Goal: Transaction & Acquisition: Purchase product/service

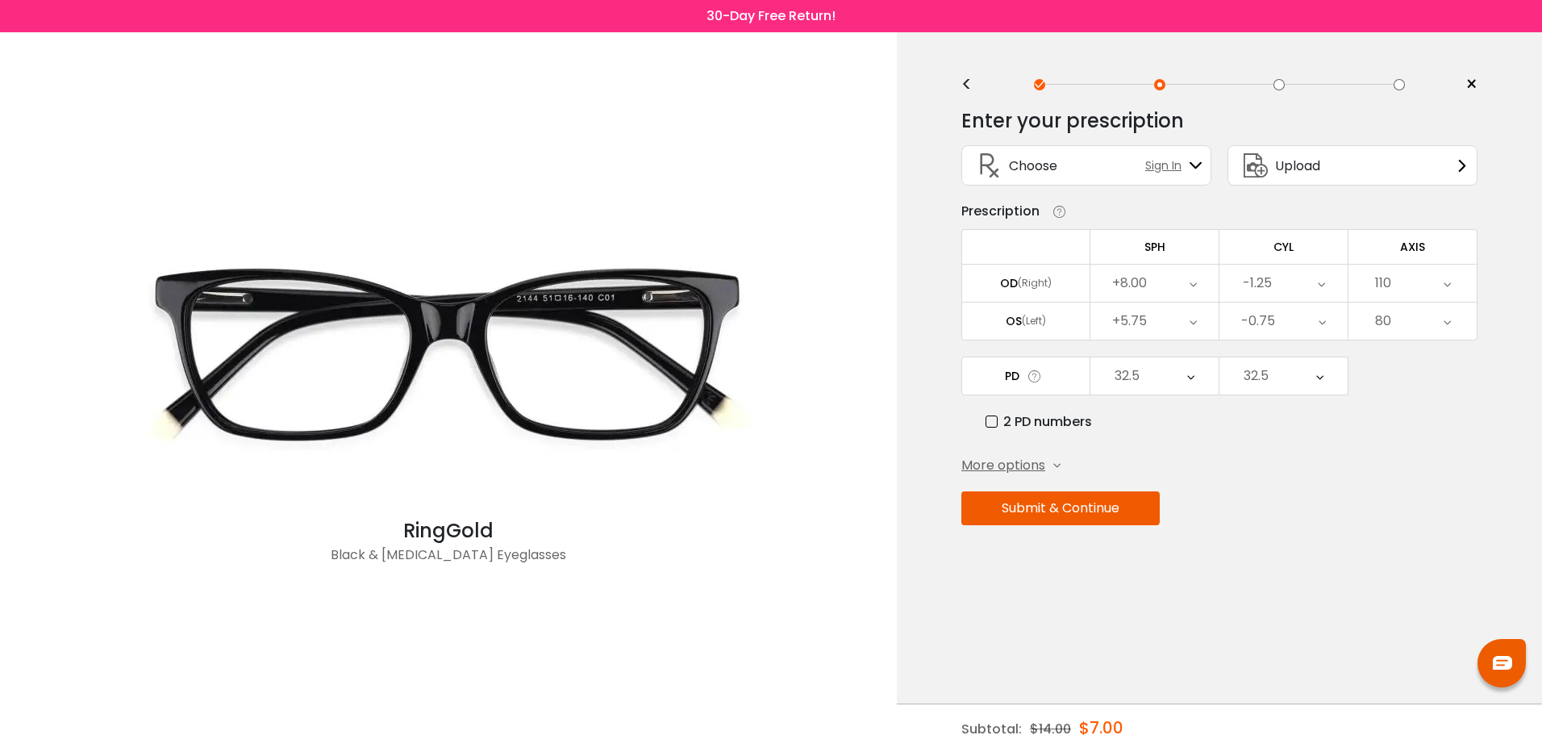
click at [1199, 285] on div "+8.00" at bounding box center [1155, 283] width 128 height 37
click at [1201, 273] on div "+8.00" at bounding box center [1155, 283] width 128 height 37
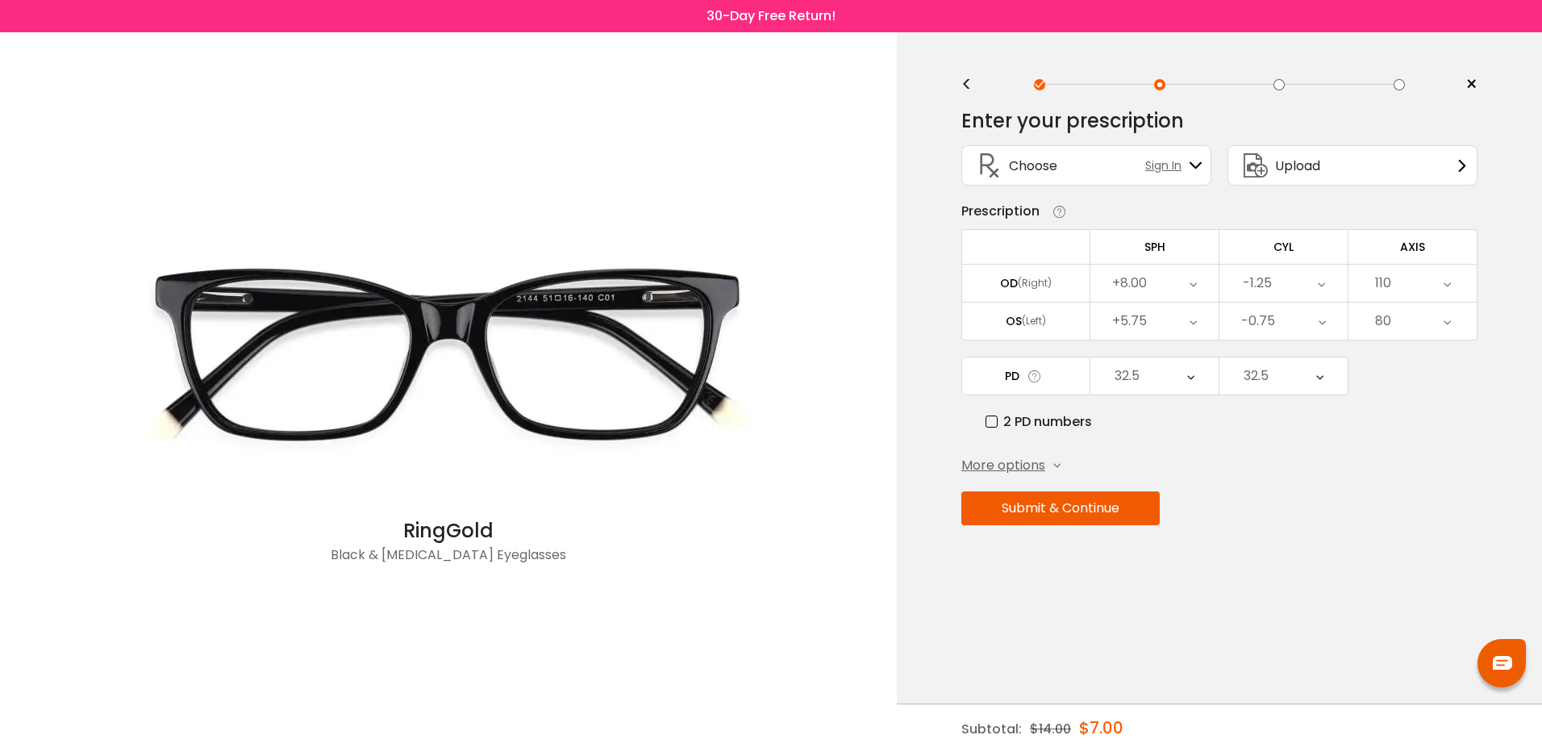
click at [1201, 273] on div "+8.00" at bounding box center [1155, 283] width 128 height 37
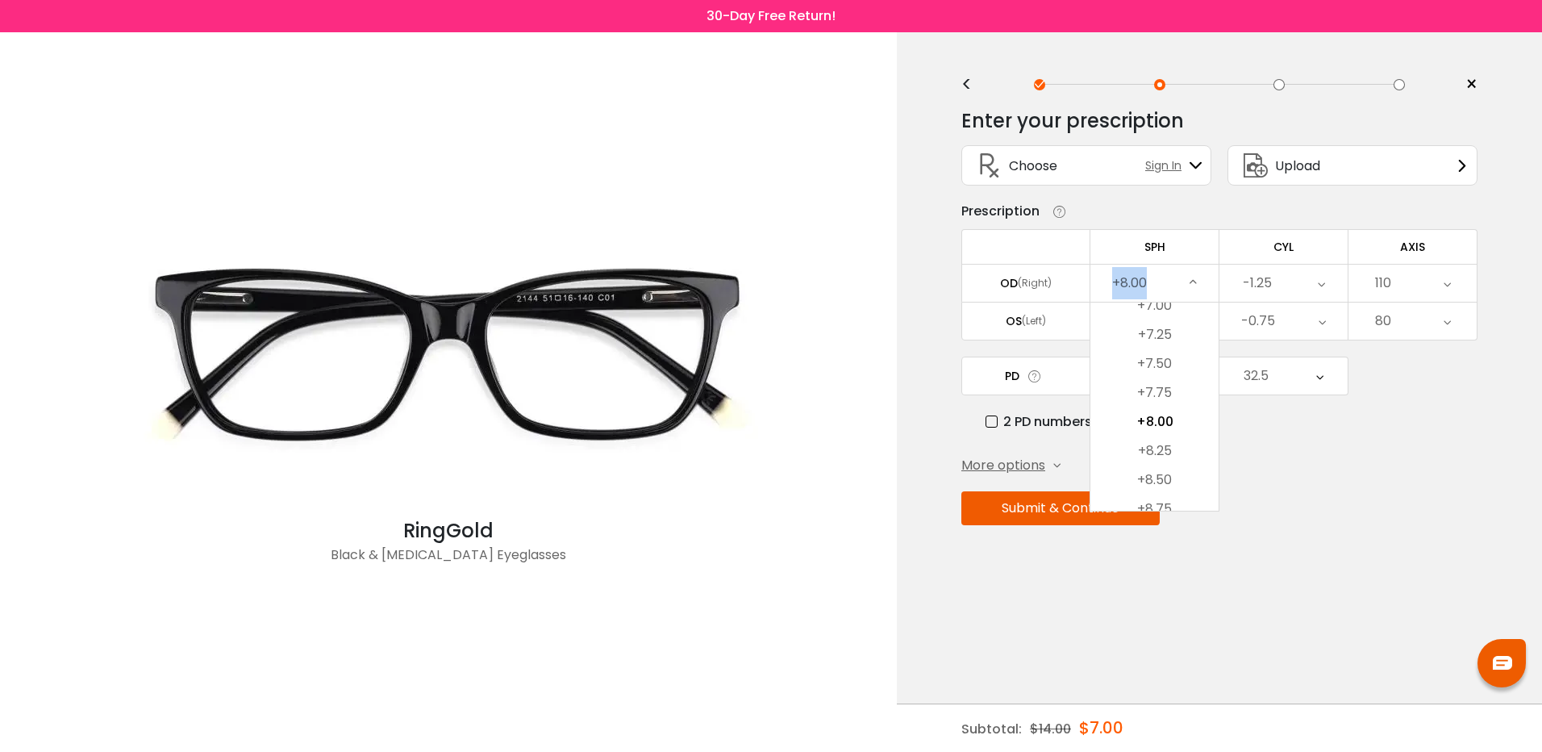
drag, startPoint x: 1164, startPoint y: 273, endPoint x: 1074, endPoint y: 269, distance: 90.4
click at [1074, 269] on tr "OD (Right) +8.00 Cancel SPH OD Save -20.00 -19.75 -19.50 -19.25 -19.00 -18.75 -…" at bounding box center [1220, 283] width 516 height 38
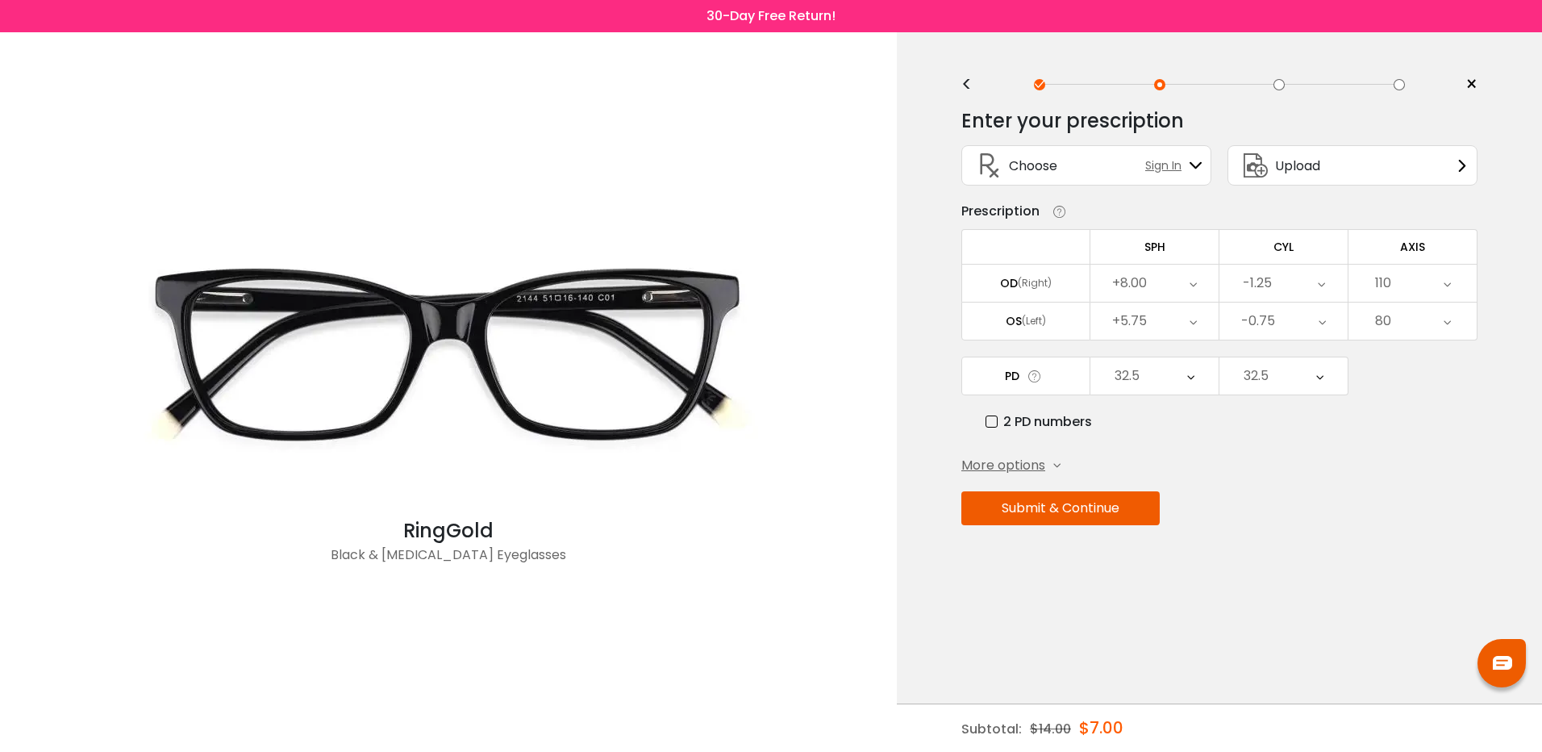
click at [1262, 284] on div "-1.25" at bounding box center [1257, 283] width 29 height 32
click at [1319, 276] on icon at bounding box center [1321, 283] width 7 height 37
click at [1289, 444] on li "-1.00" at bounding box center [1284, 450] width 128 height 29
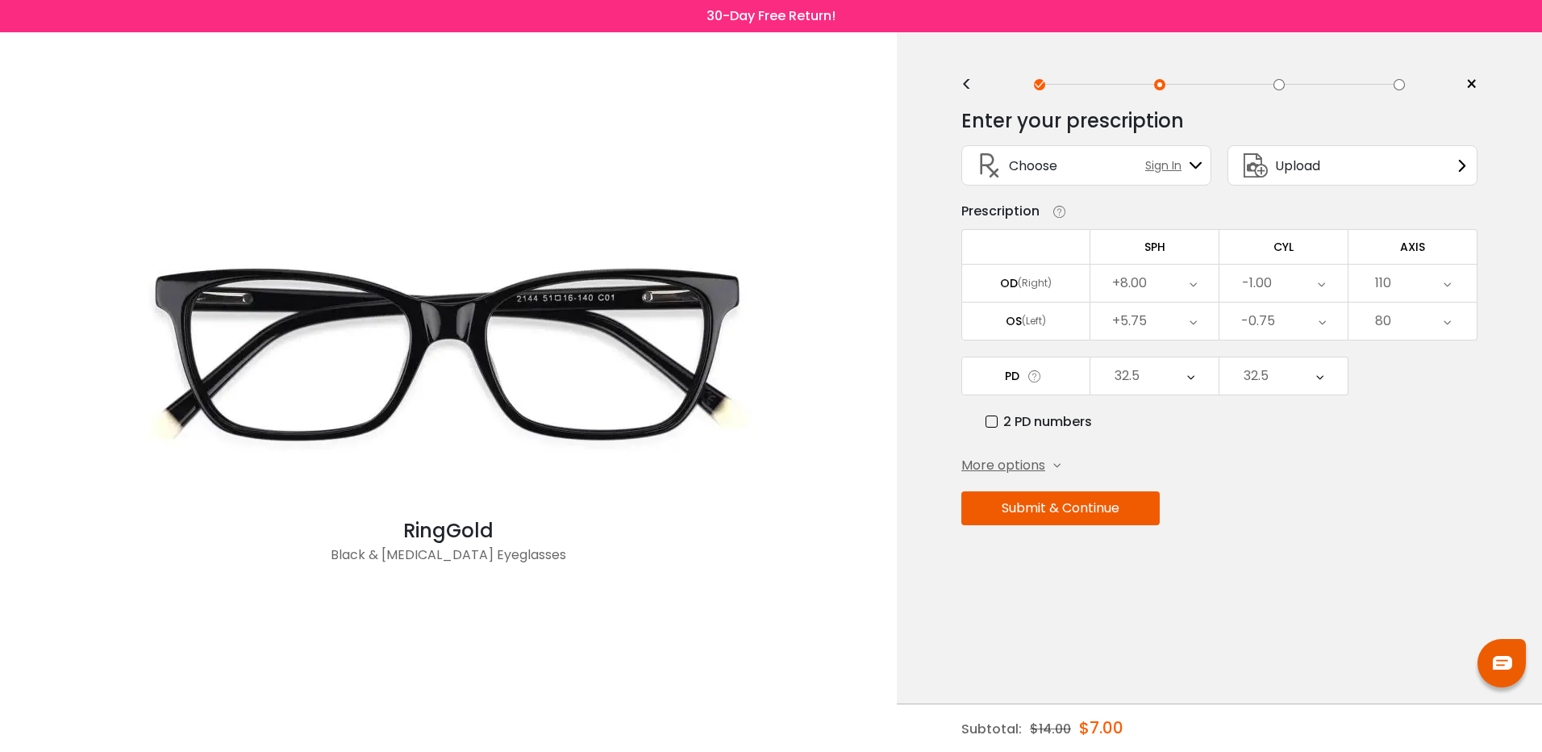
click at [1191, 287] on icon at bounding box center [1193, 283] width 7 height 37
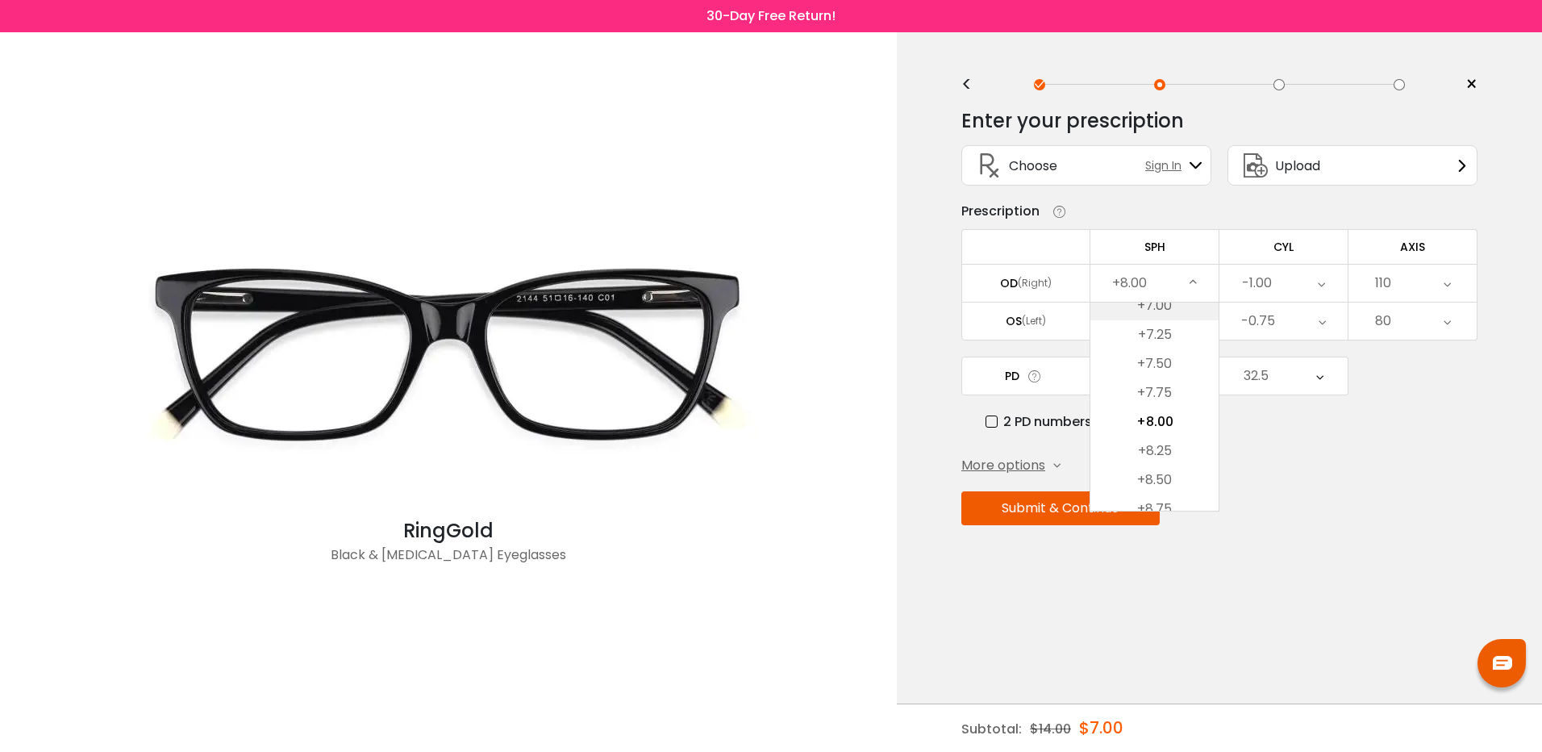
click at [1166, 305] on li "+7.00" at bounding box center [1155, 305] width 128 height 29
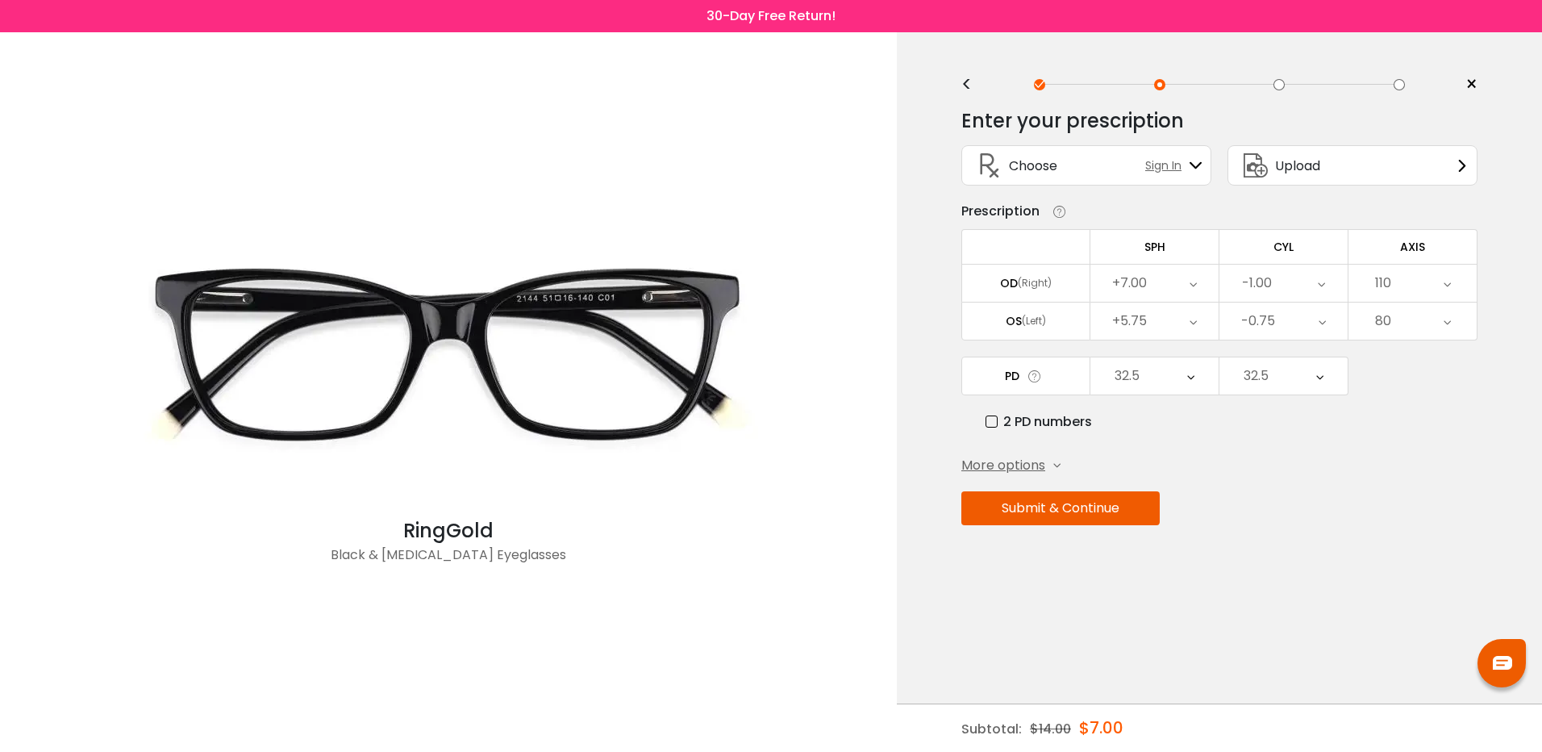
click at [1192, 281] on icon at bounding box center [1193, 283] width 7 height 37
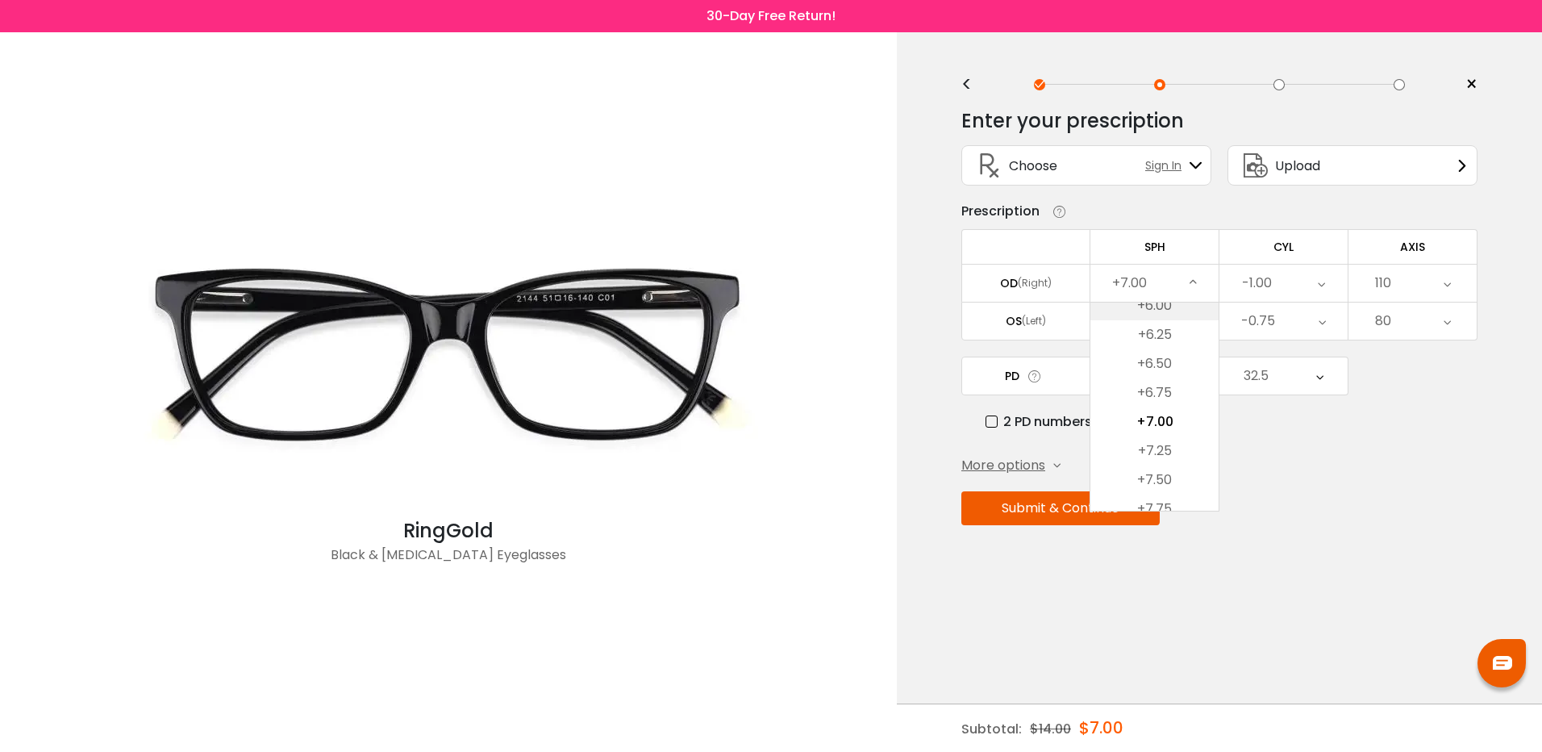
click at [1168, 305] on li "+6.00" at bounding box center [1155, 305] width 128 height 29
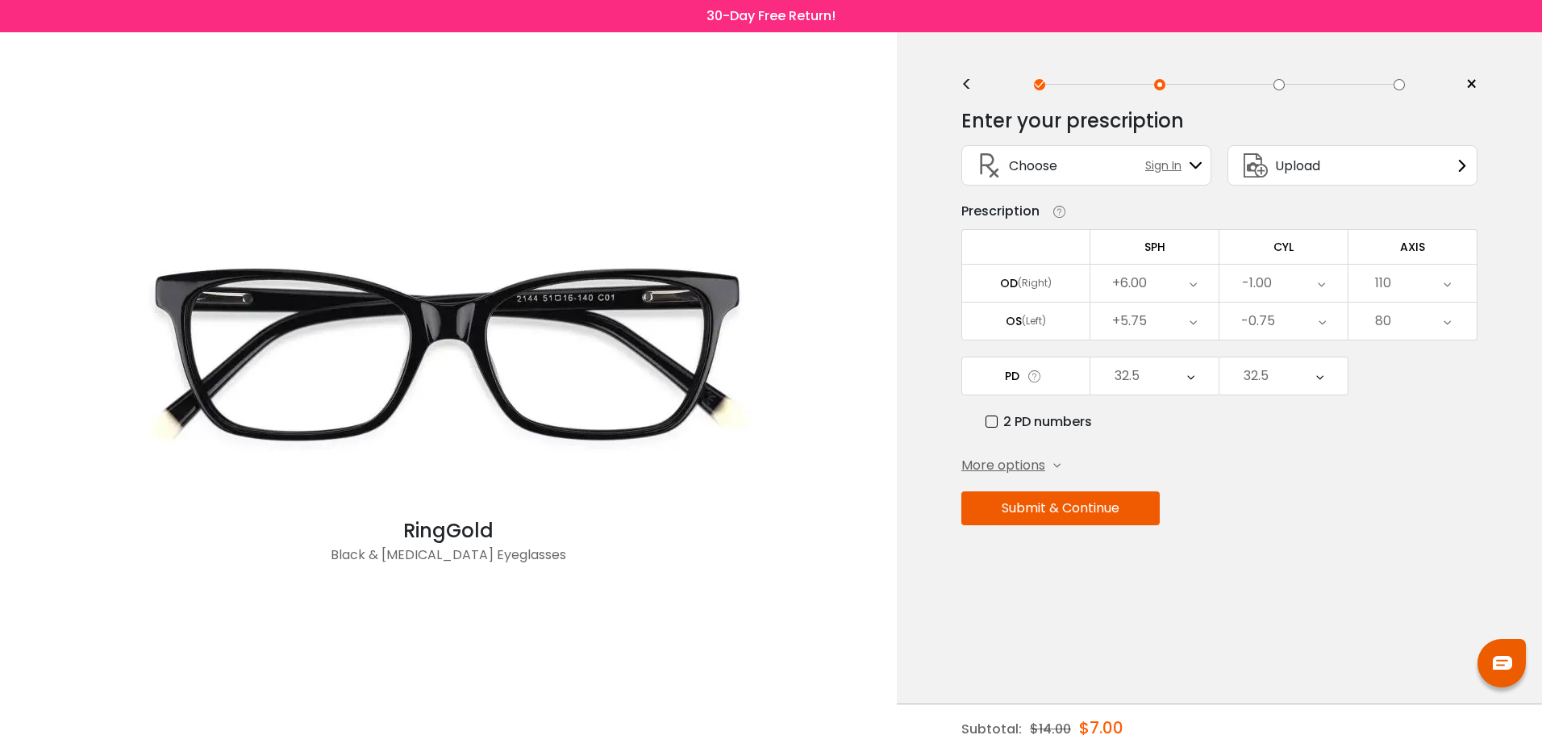
click at [1194, 282] on icon at bounding box center [1193, 283] width 7 height 37
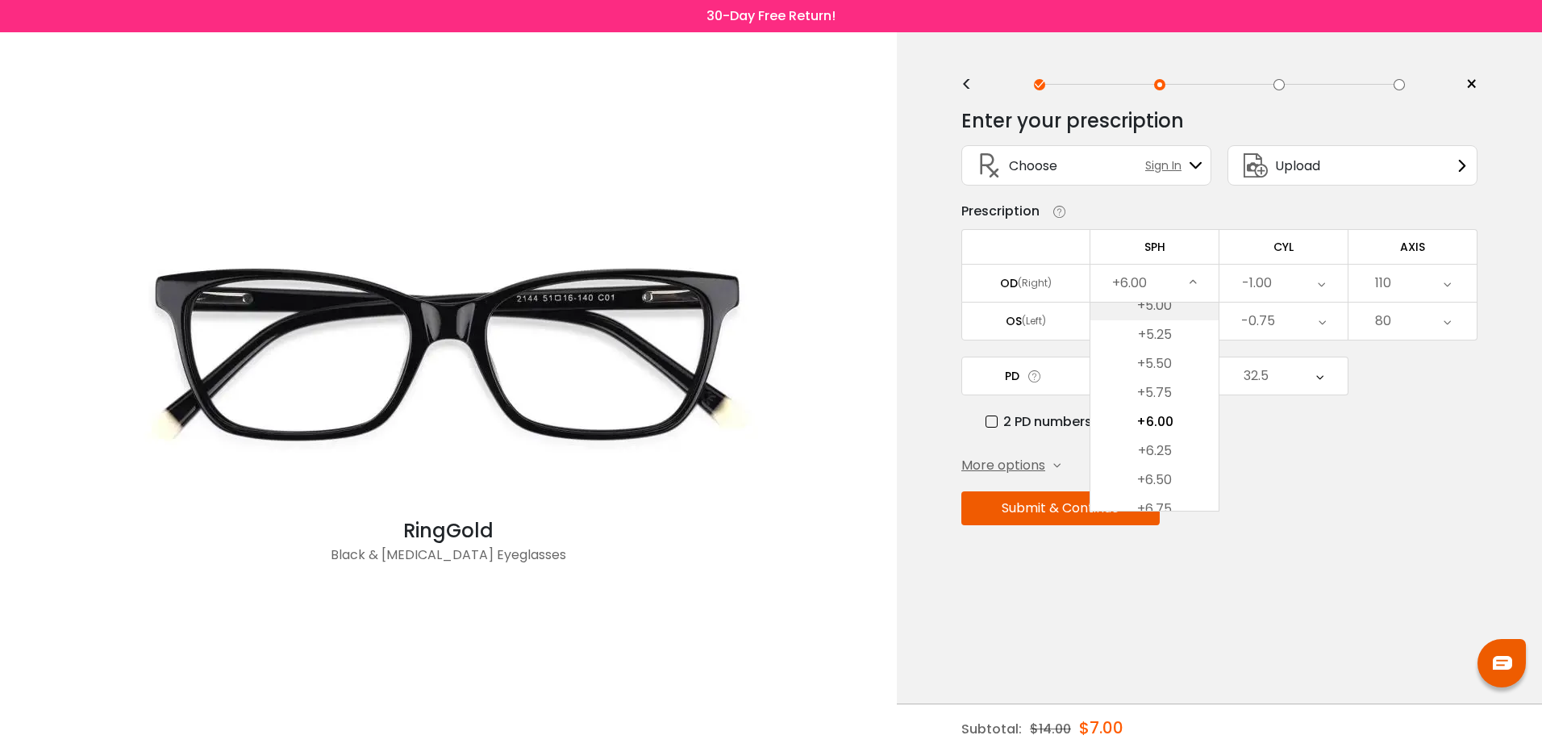
click at [1164, 306] on li "+5.00" at bounding box center [1155, 305] width 128 height 29
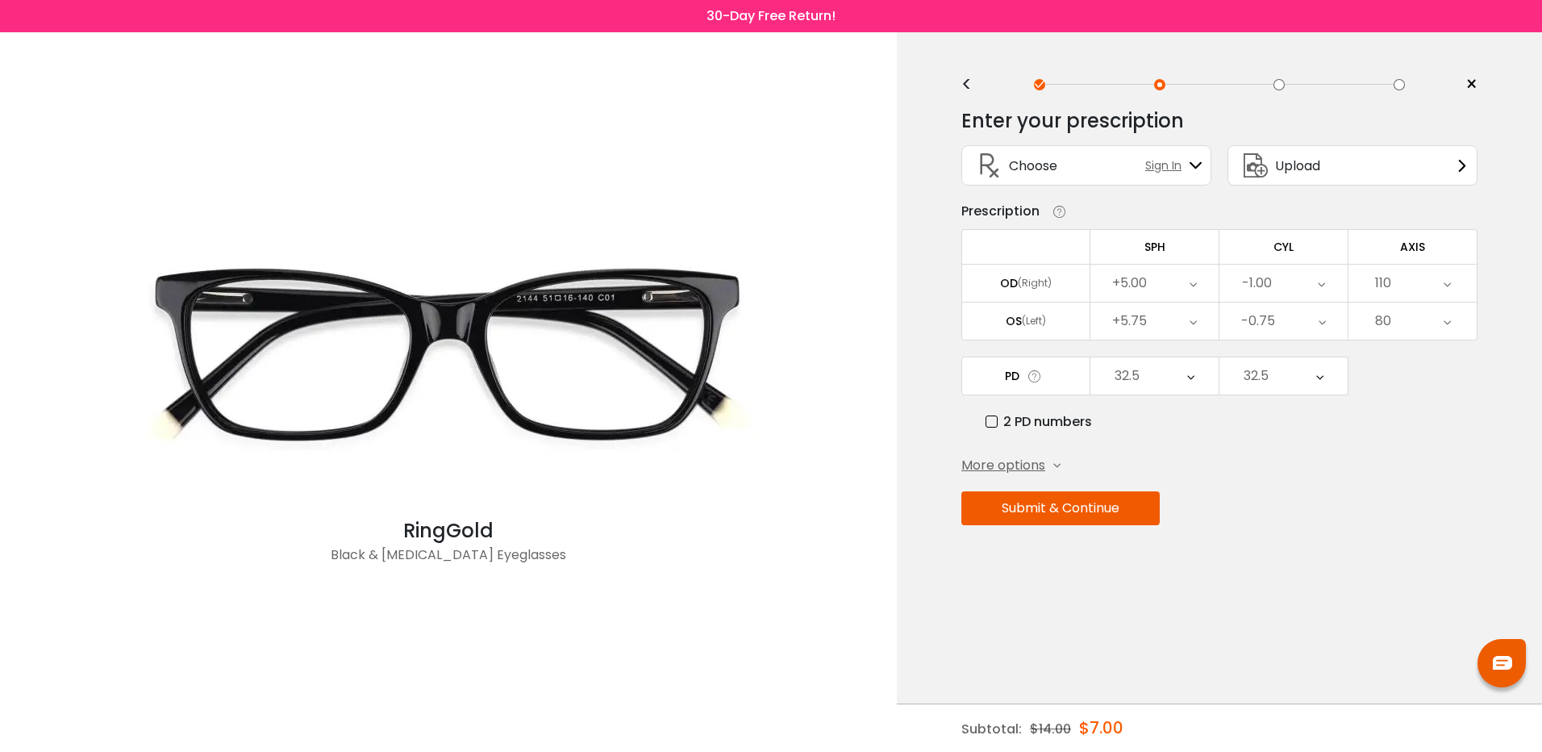
click at [1185, 282] on div "+5.00" at bounding box center [1155, 283] width 128 height 37
click at [1156, 327] on li "+4.25" at bounding box center [1155, 334] width 128 height 29
click at [1193, 320] on icon at bounding box center [1193, 320] width 7 height 37
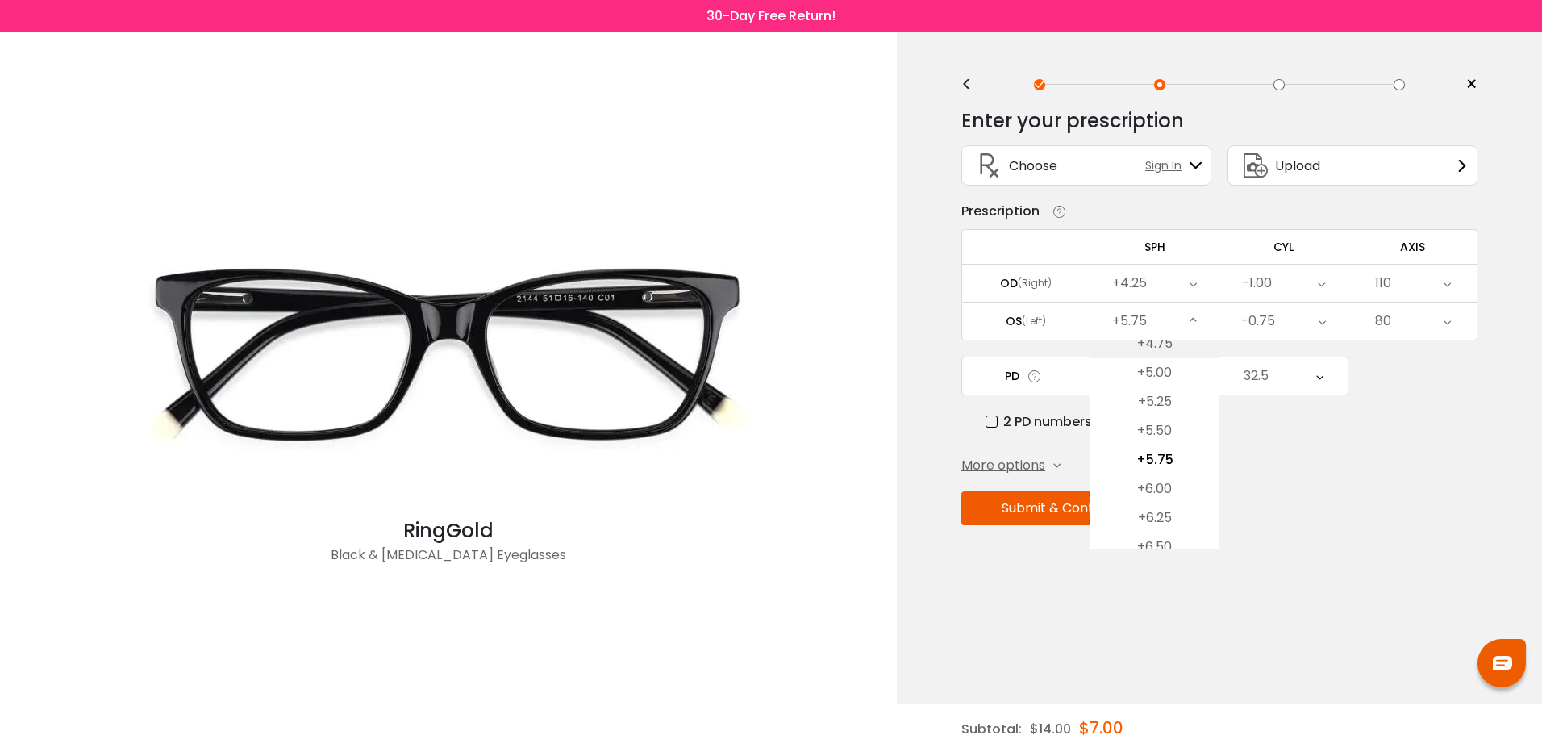
click at [1158, 342] on li "+4.75" at bounding box center [1155, 343] width 128 height 29
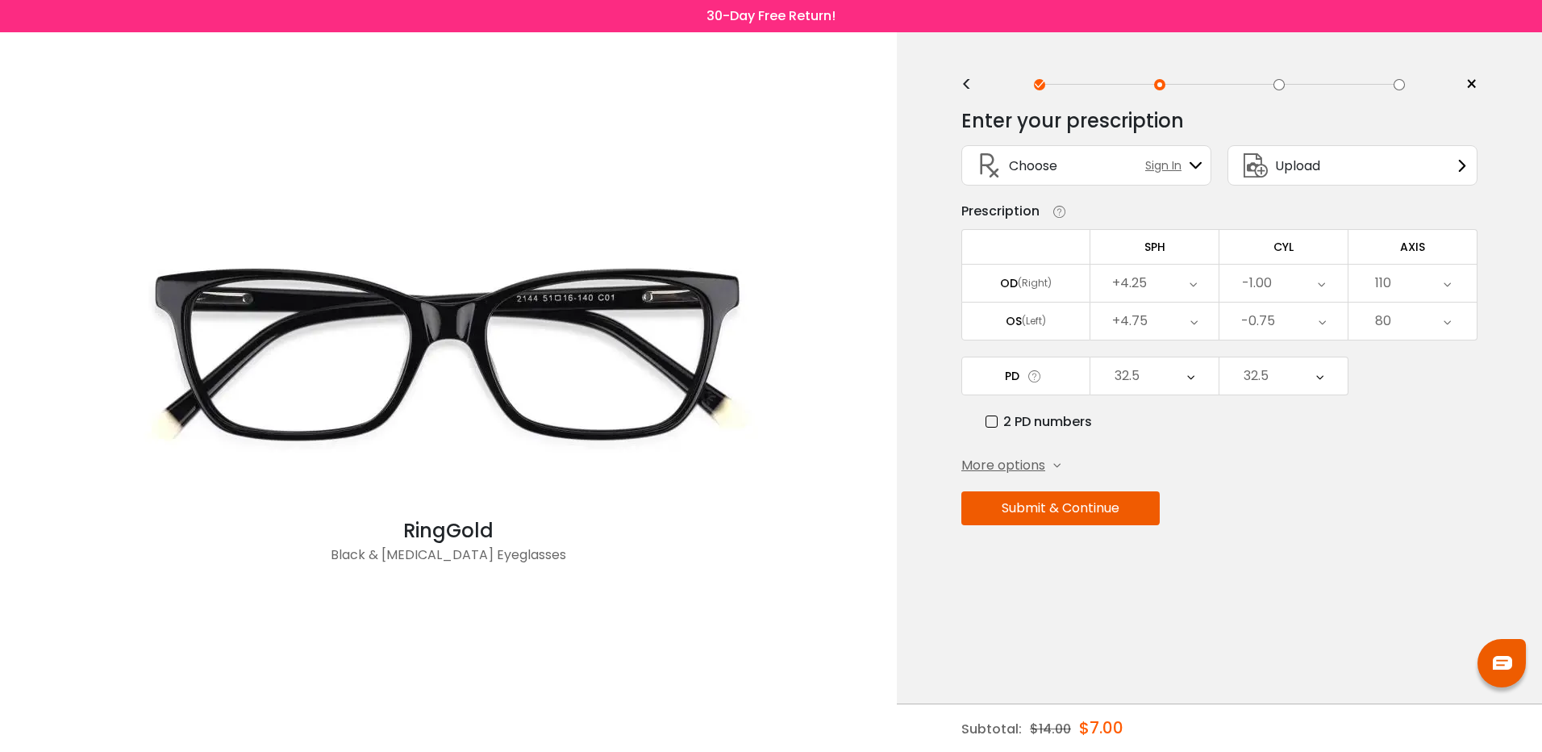
click at [1194, 321] on icon at bounding box center [1194, 320] width 7 height 37
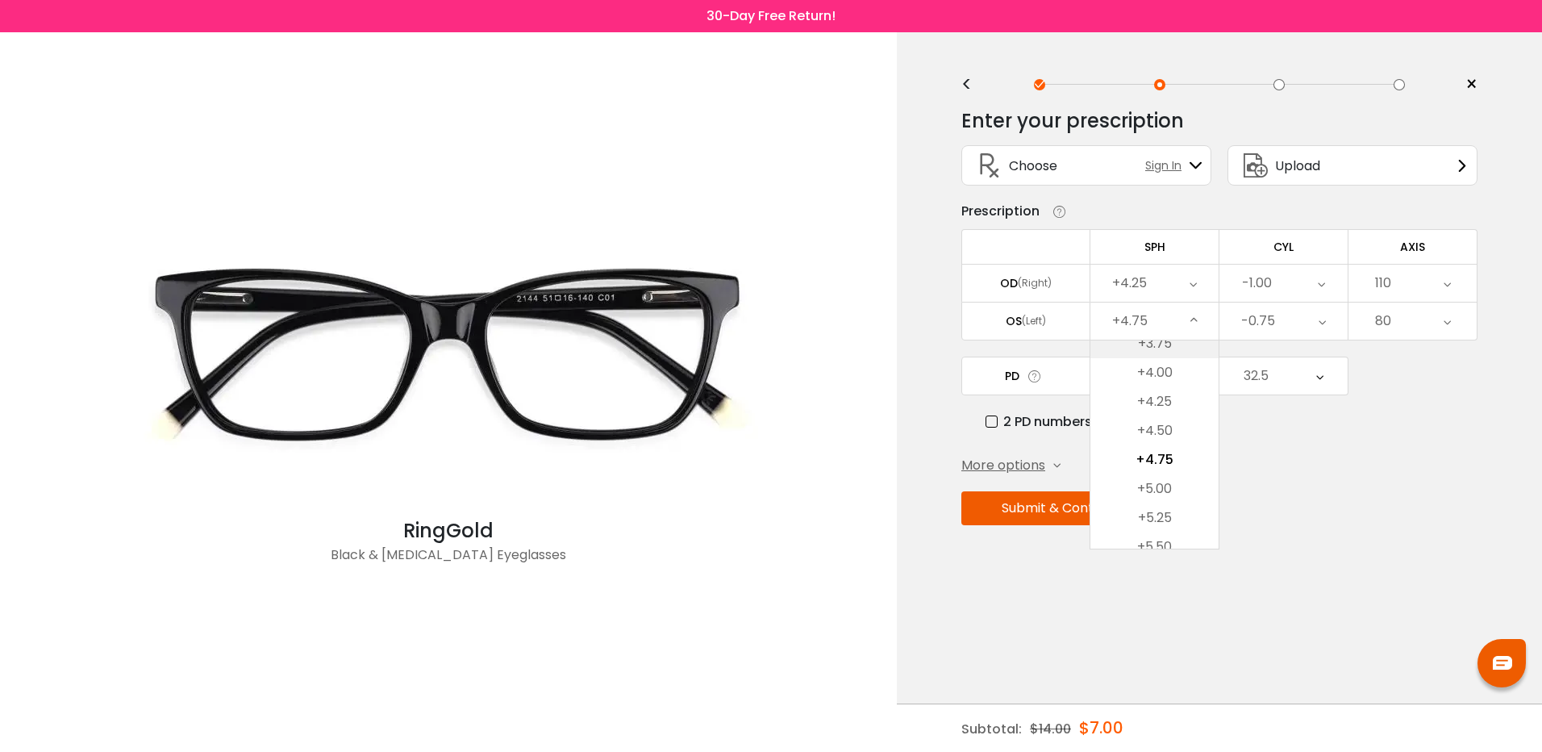
click at [1171, 340] on li "+3.75" at bounding box center [1155, 343] width 128 height 29
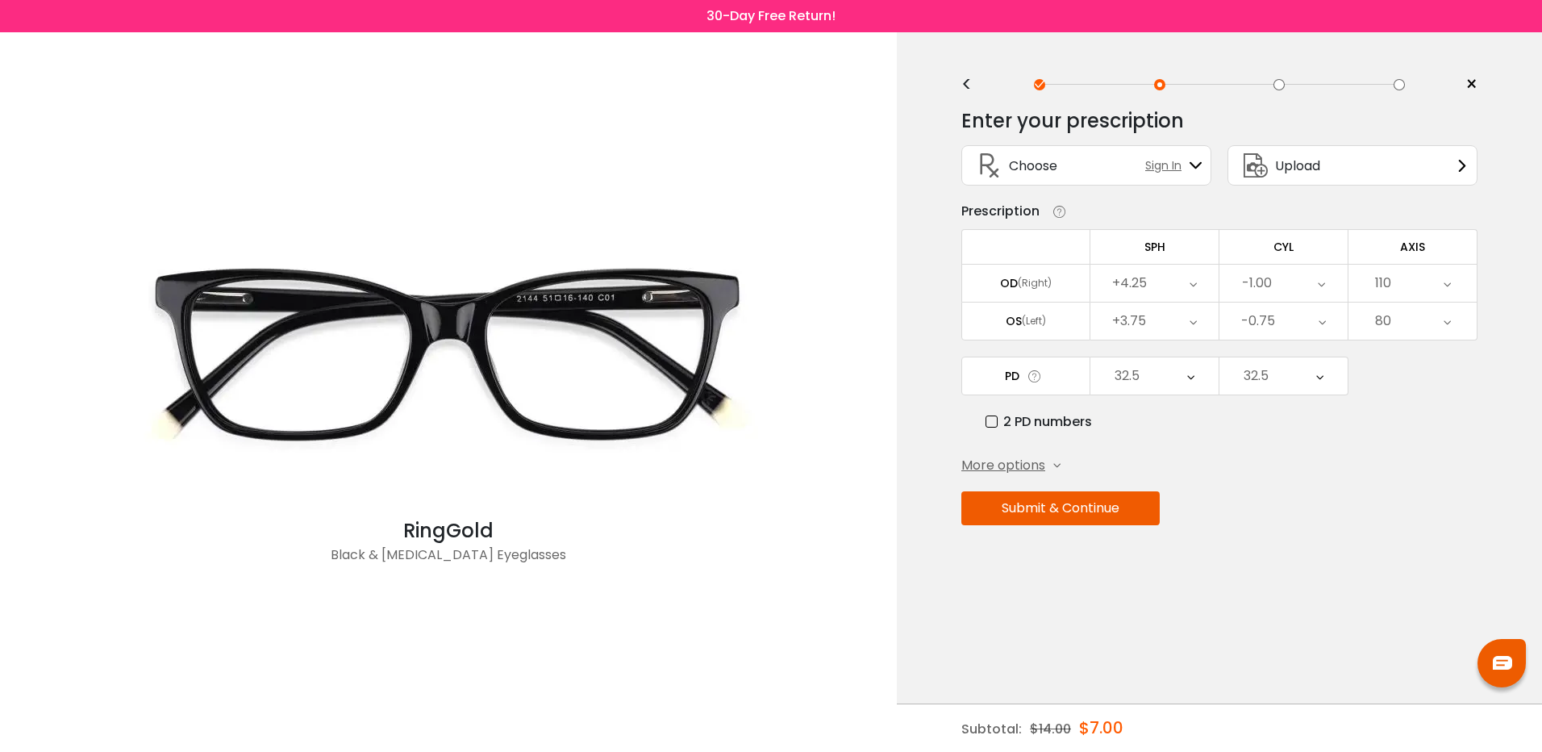
click at [1187, 323] on div "+3.75" at bounding box center [1155, 320] width 128 height 37
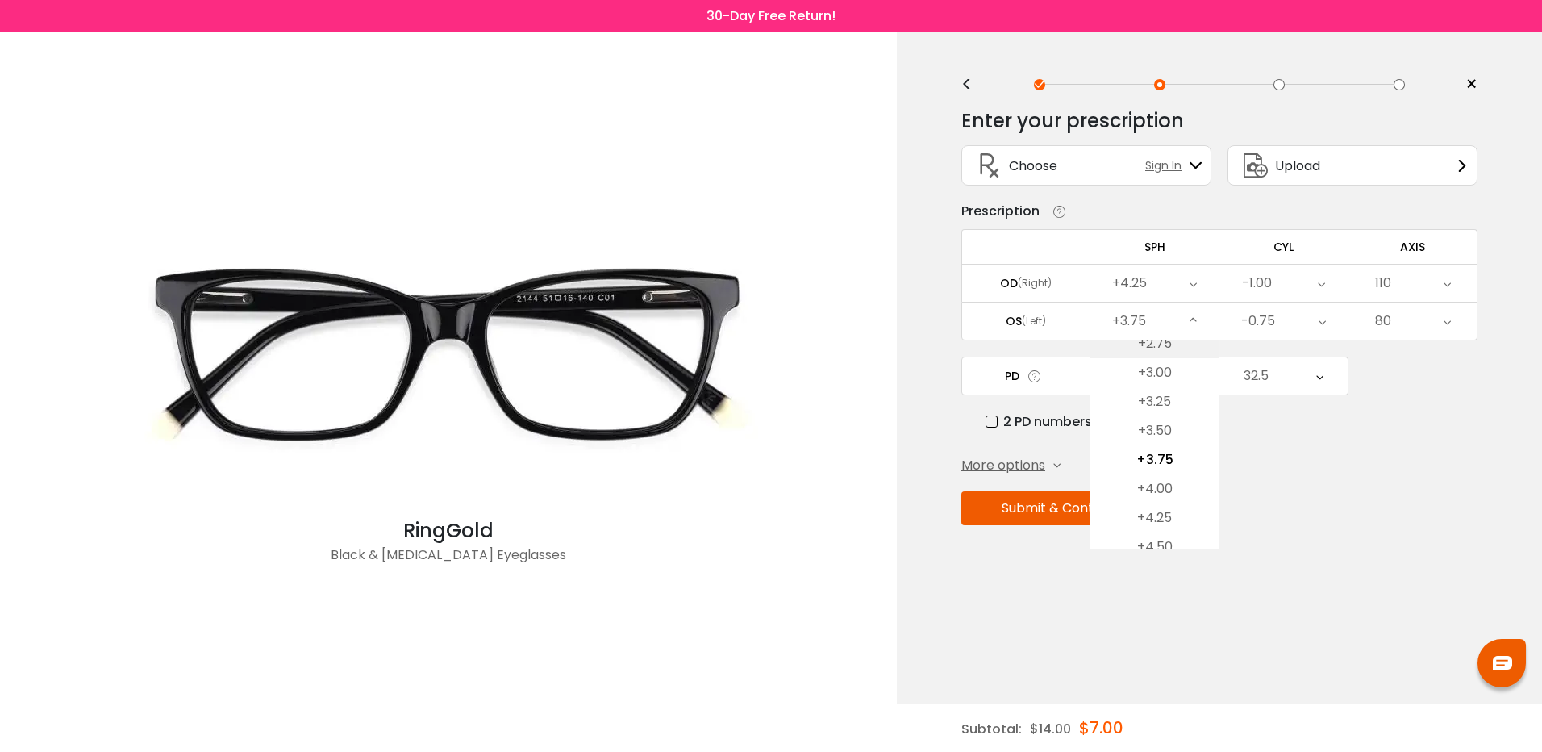
click at [1159, 342] on li "+2.75" at bounding box center [1155, 343] width 128 height 29
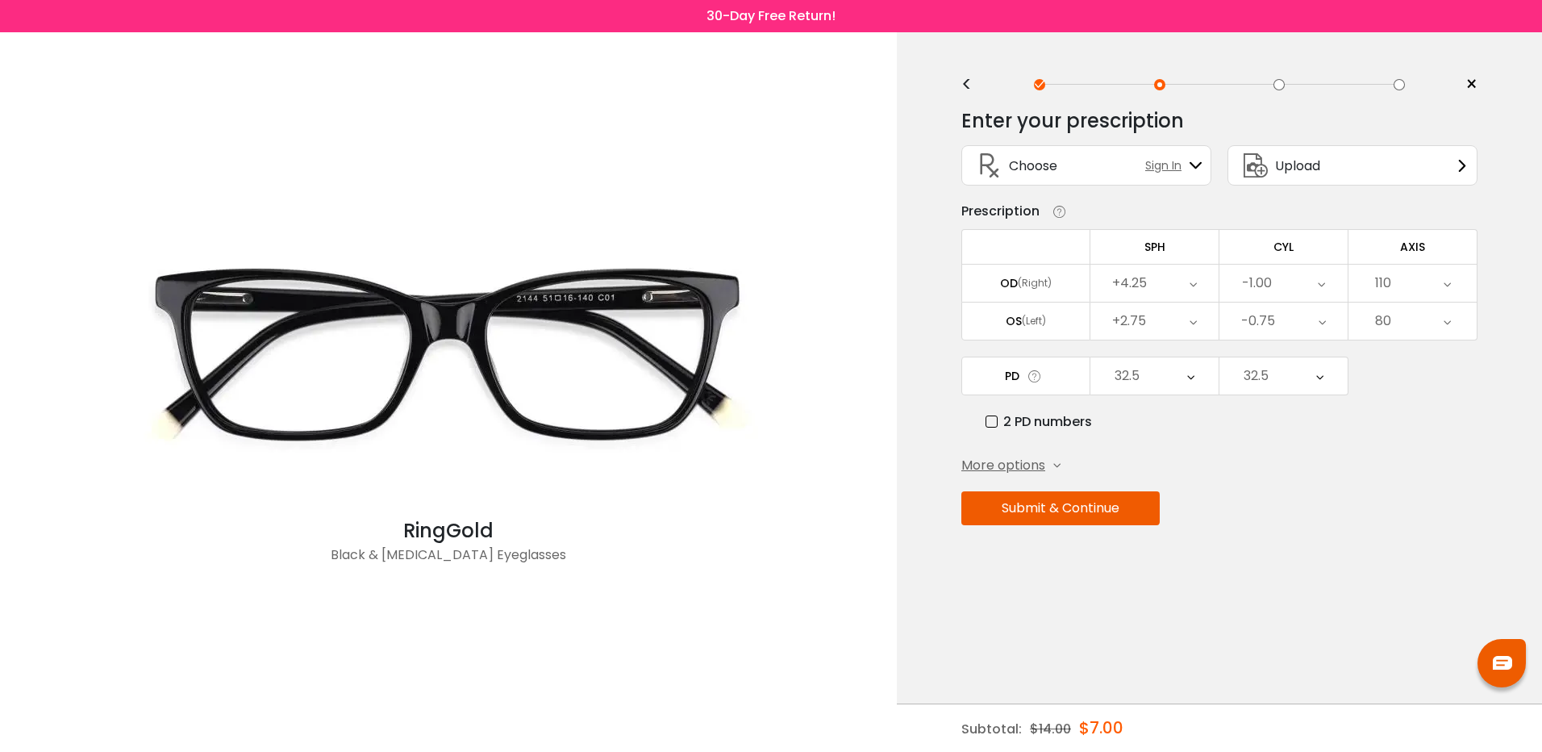
click at [1190, 321] on icon at bounding box center [1193, 320] width 7 height 37
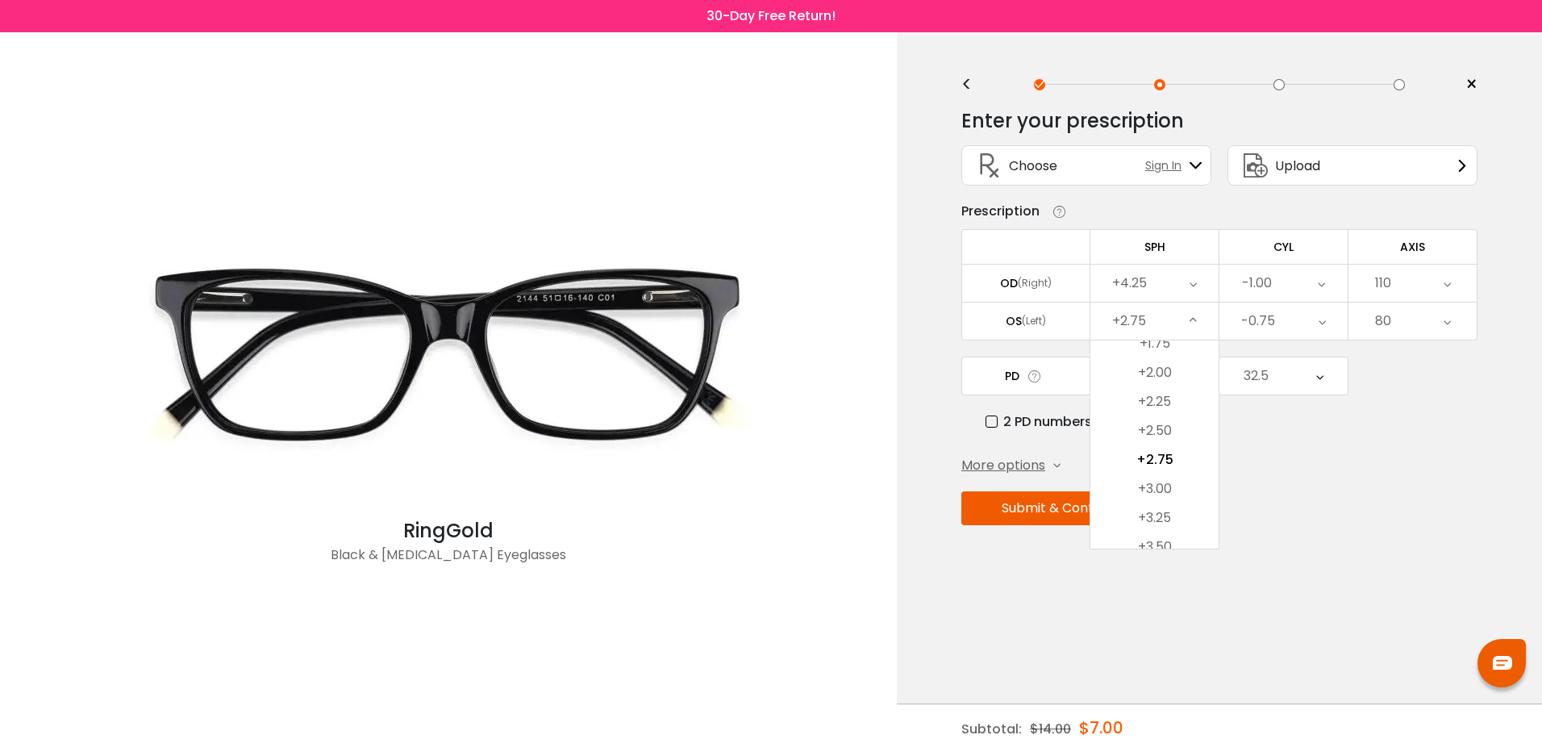
click at [1166, 339] on div "+2.75" at bounding box center [1155, 320] width 128 height 37
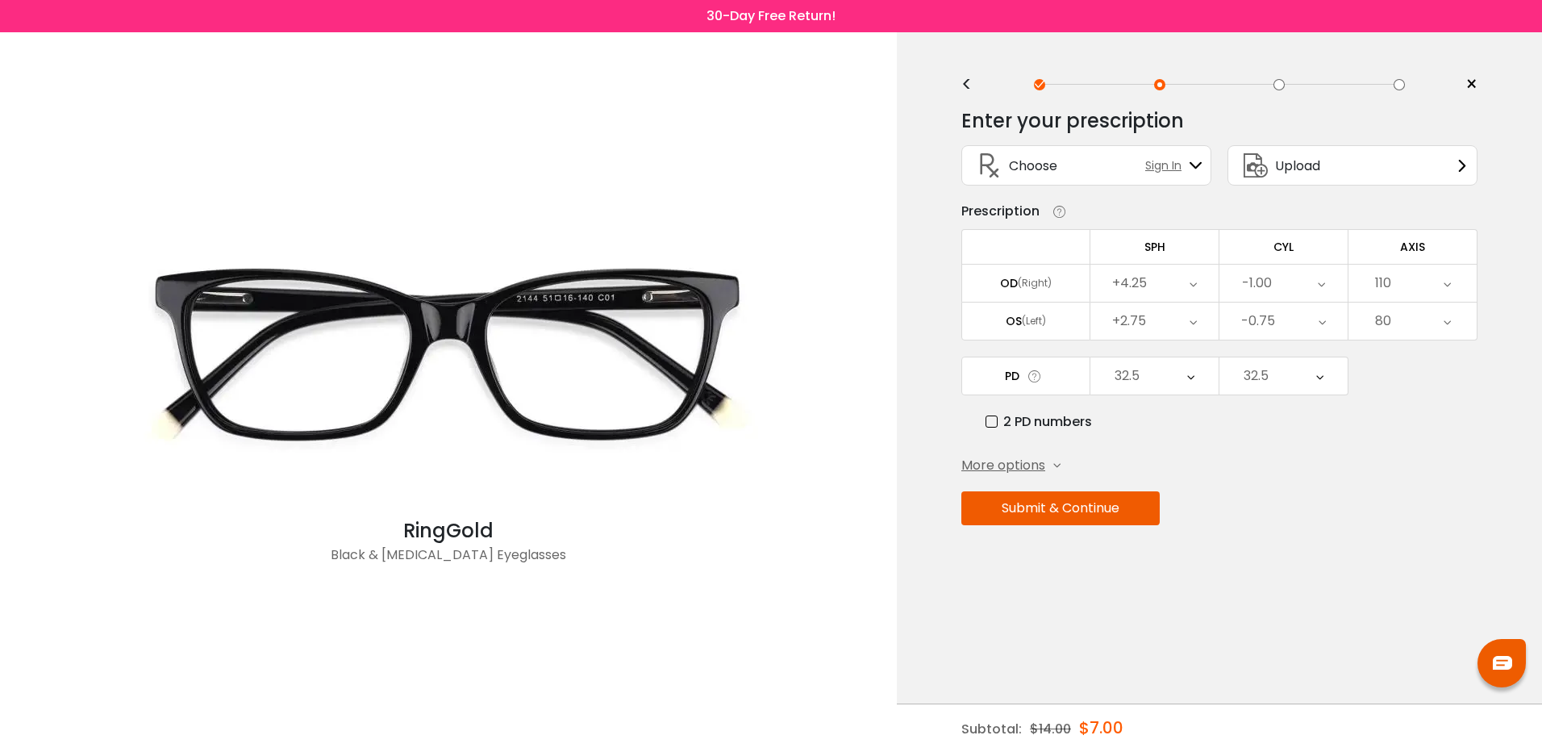
click at [1185, 319] on div "+2.75" at bounding box center [1155, 320] width 128 height 37
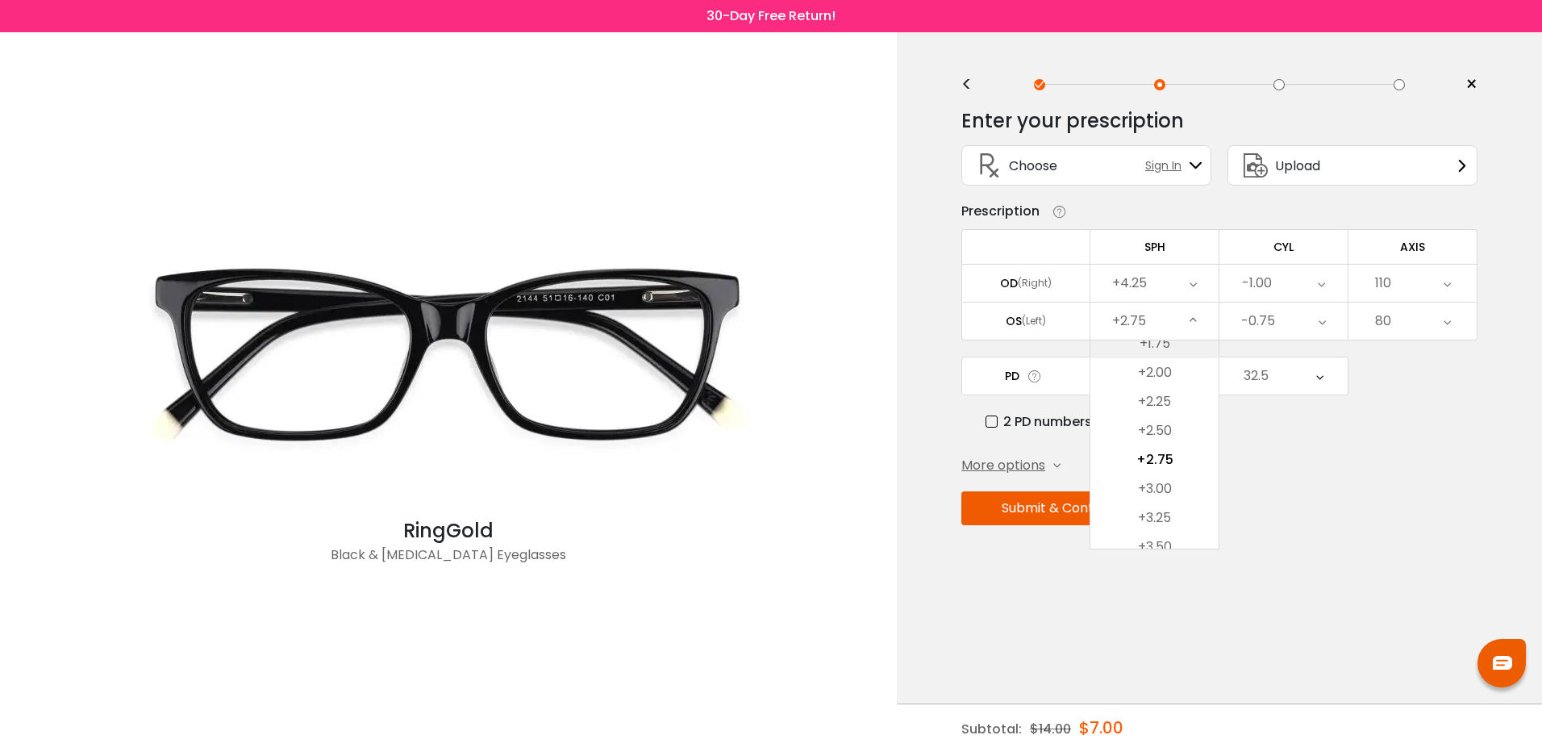
click at [1158, 345] on li "+1.75" at bounding box center [1155, 343] width 128 height 29
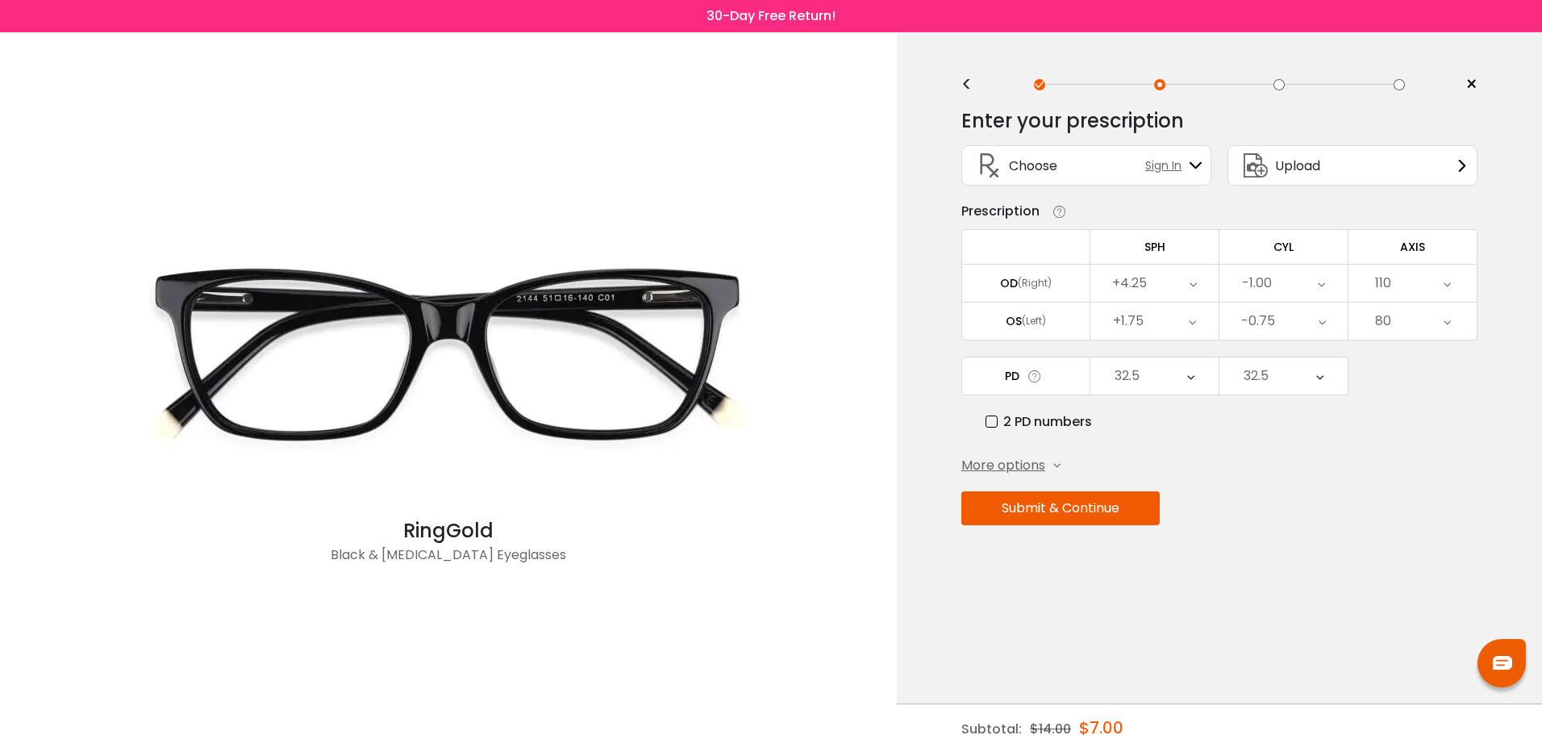
click at [1192, 319] on icon at bounding box center [1192, 320] width 7 height 37
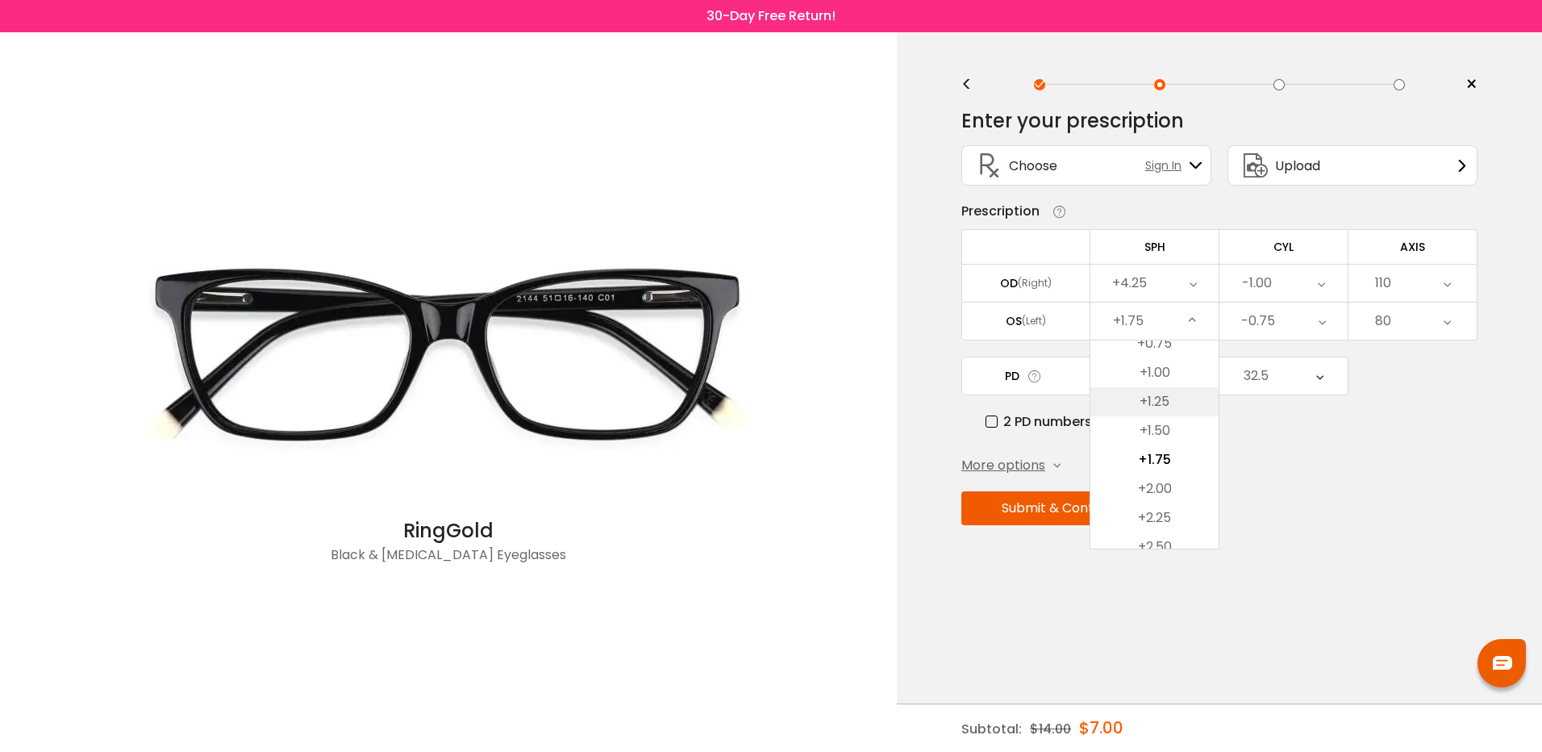
click at [1168, 395] on li "+1.25" at bounding box center [1155, 401] width 128 height 29
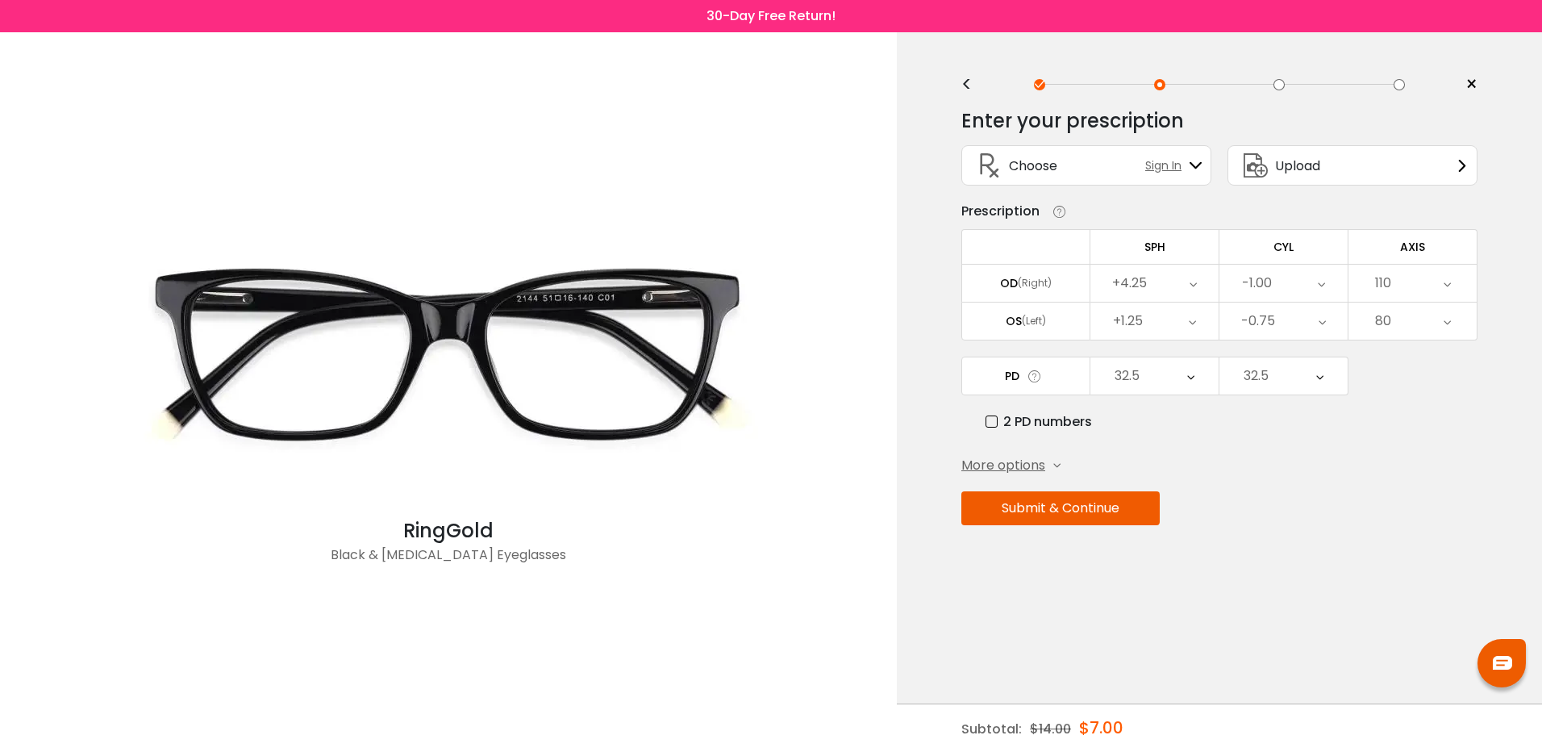
click at [1320, 322] on icon at bounding box center [1322, 320] width 7 height 37
click at [1037, 505] on button "Submit & Continue" at bounding box center [1061, 508] width 198 height 34
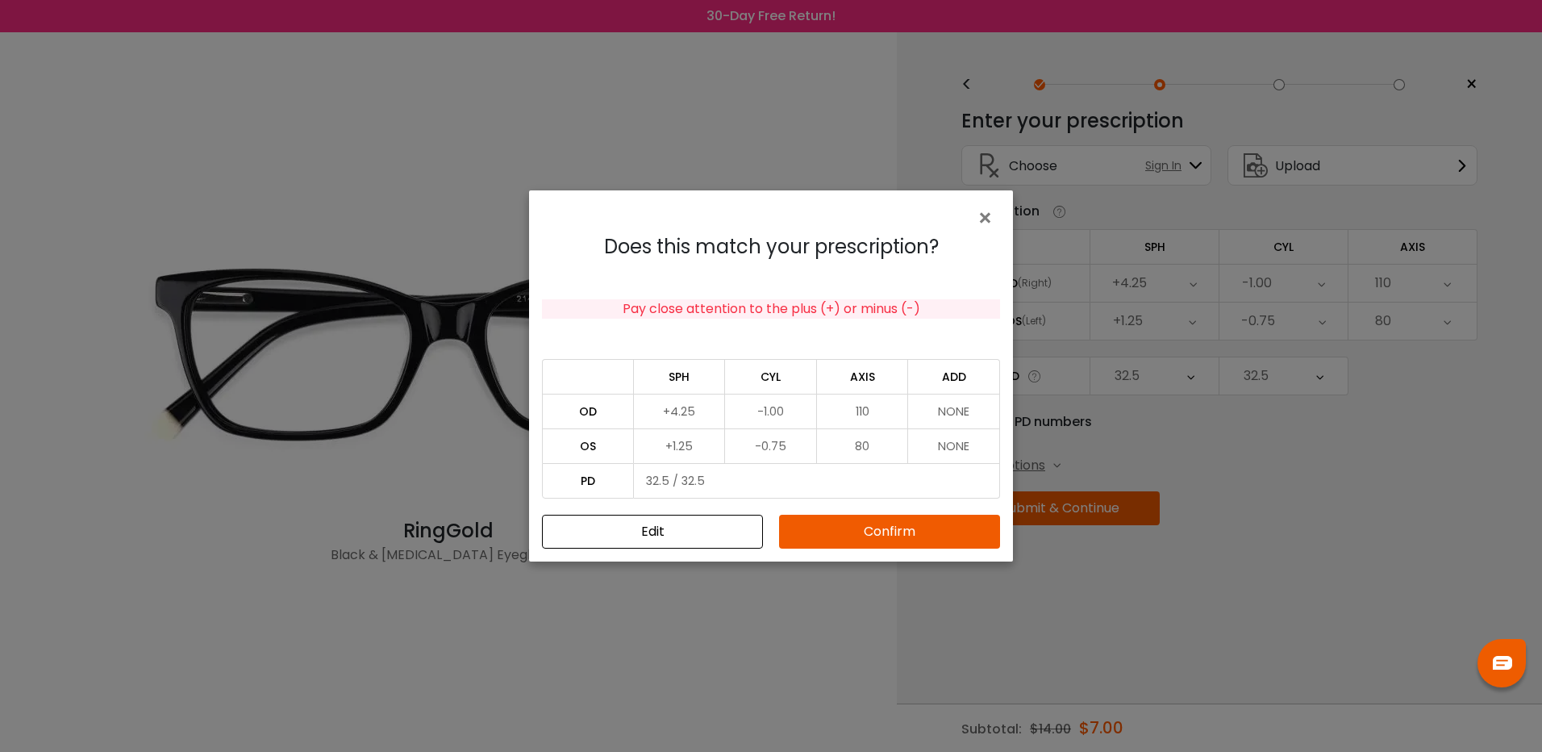
click at [880, 523] on button "Confirm" at bounding box center [889, 532] width 221 height 34
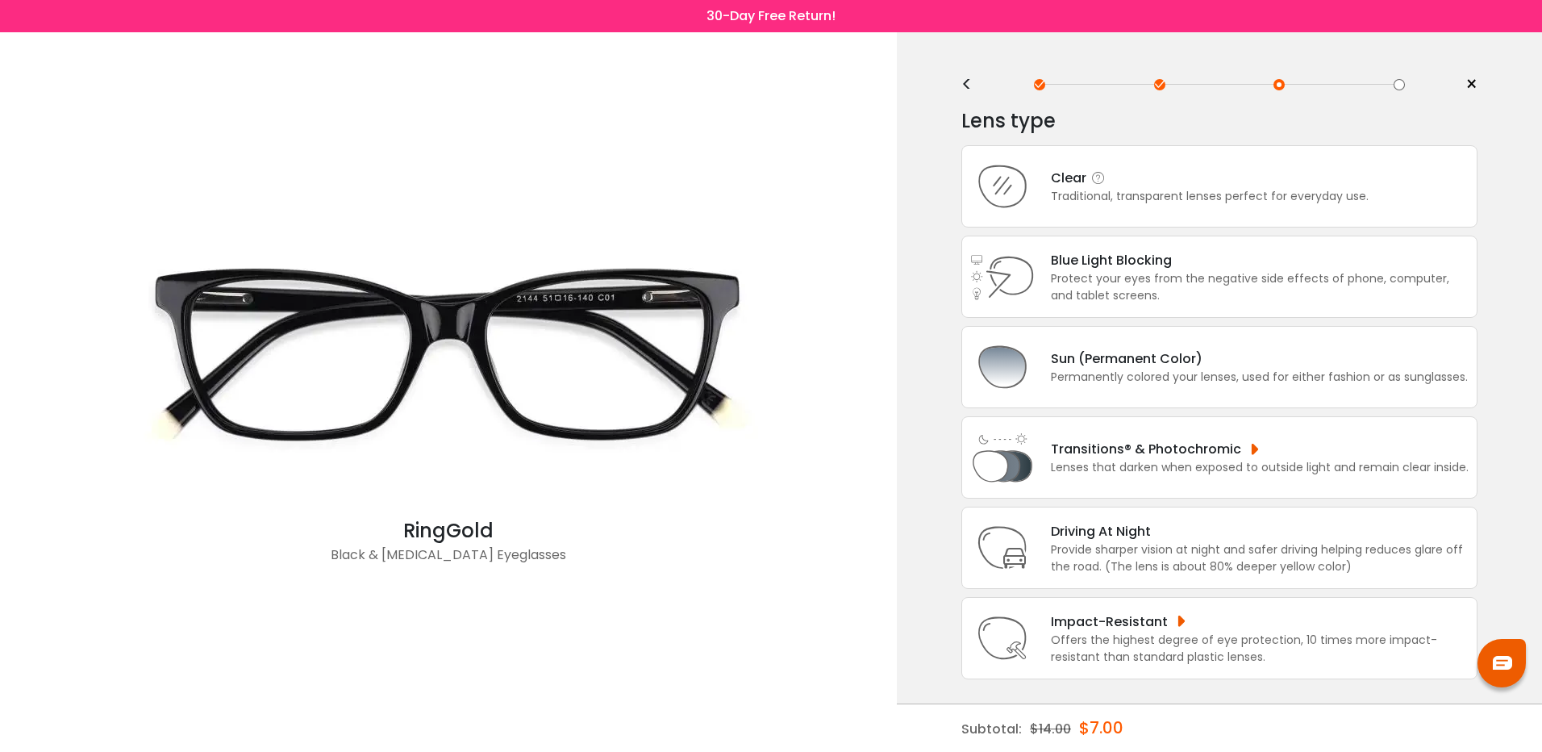
click at [1074, 172] on div "Clear" at bounding box center [1210, 178] width 318 height 20
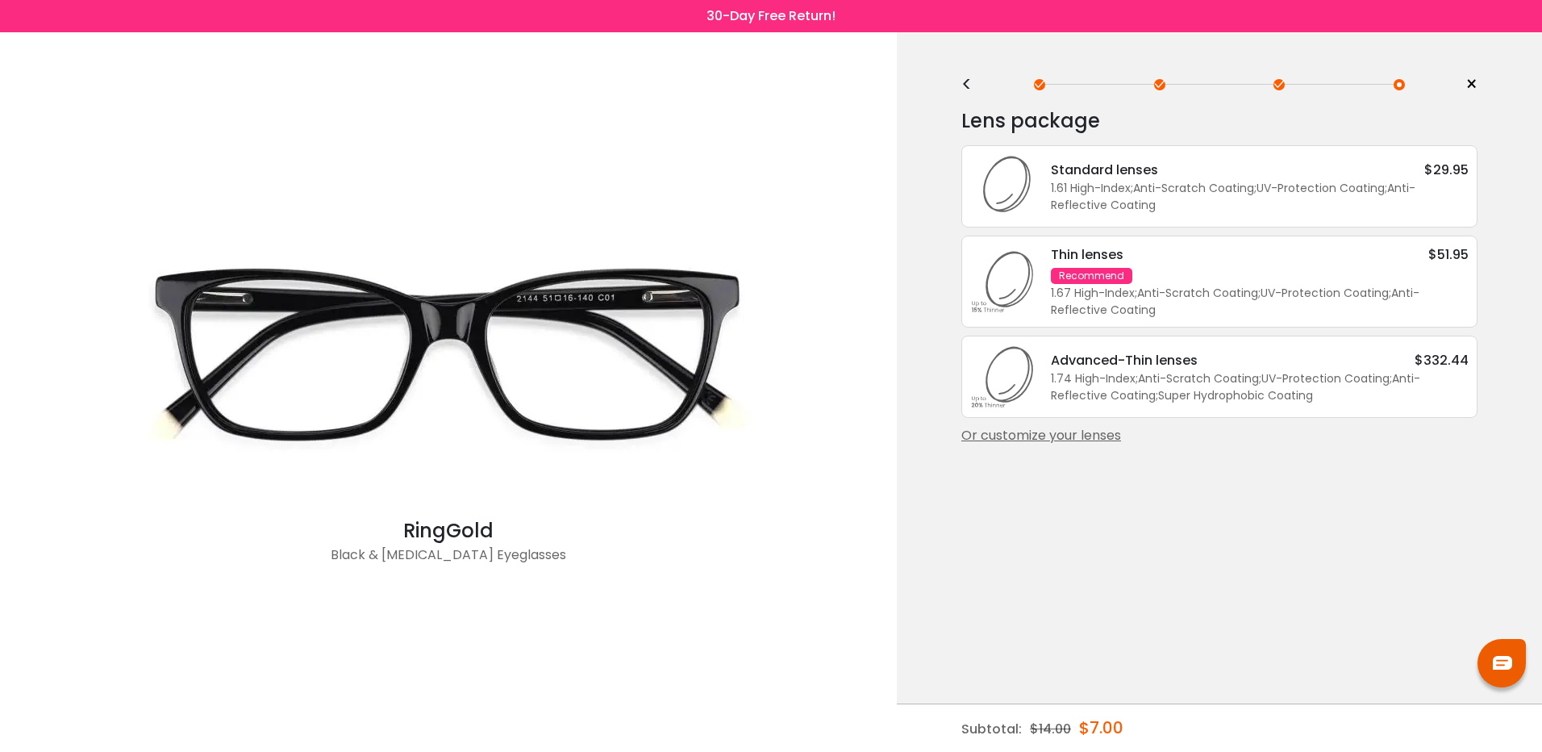
click at [1014, 430] on div "Or customize your lenses" at bounding box center [1220, 435] width 516 height 19
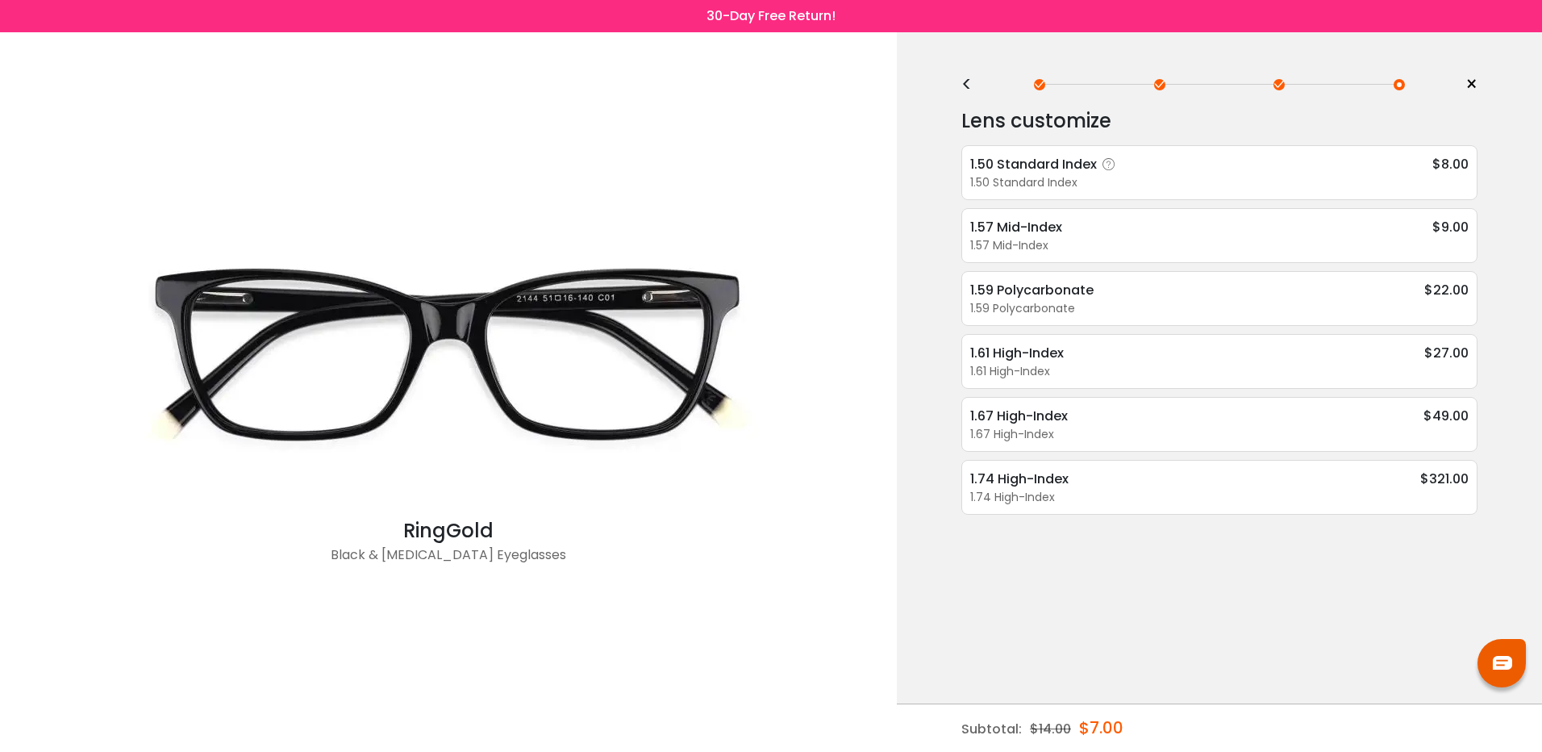
click at [1083, 161] on div "1.50 Standard Index" at bounding box center [1045, 164] width 151 height 20
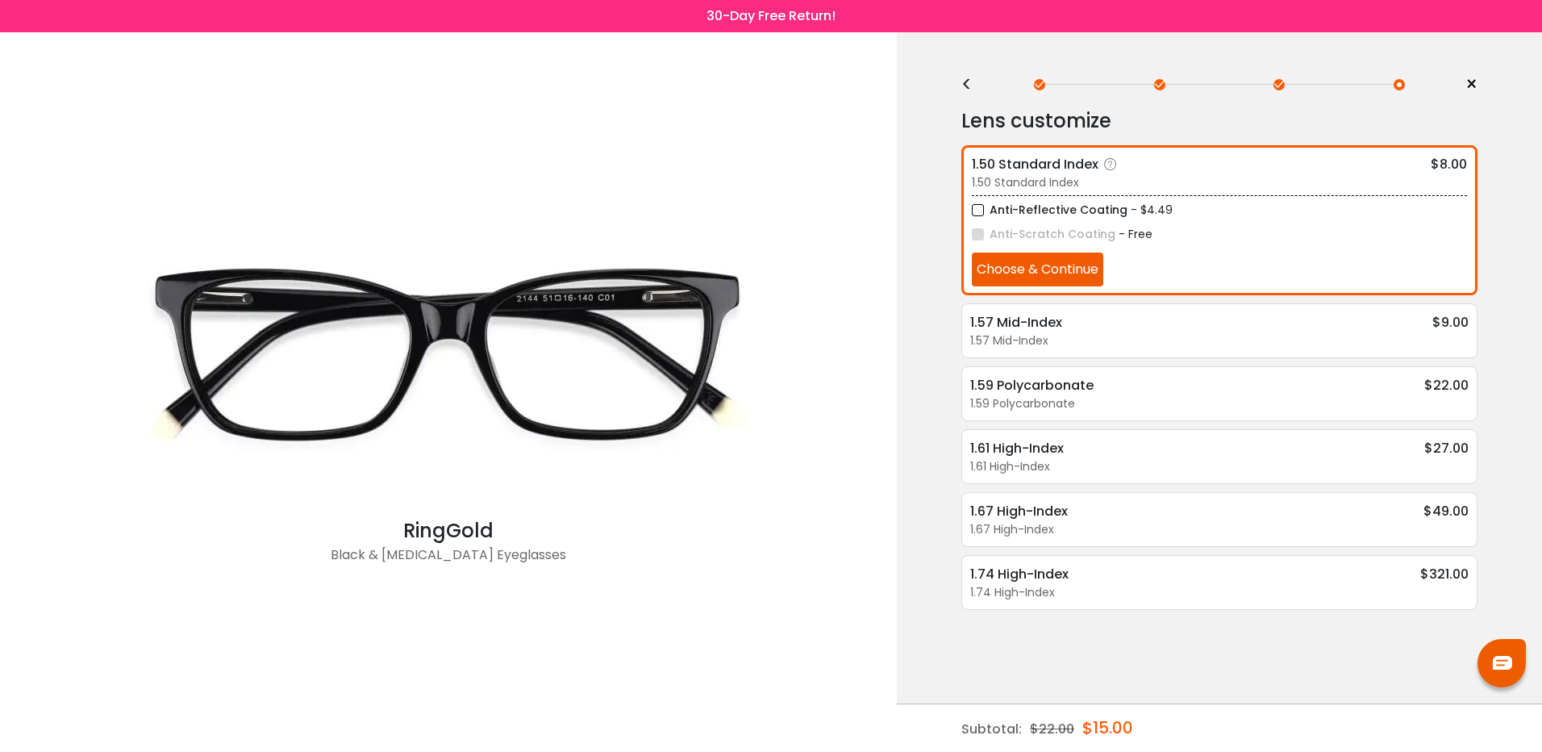
click at [987, 231] on label "Anti-Scratch Coating" at bounding box center [1044, 234] width 144 height 20
click at [992, 256] on button "Choose & Continue" at bounding box center [1037, 269] width 131 height 34
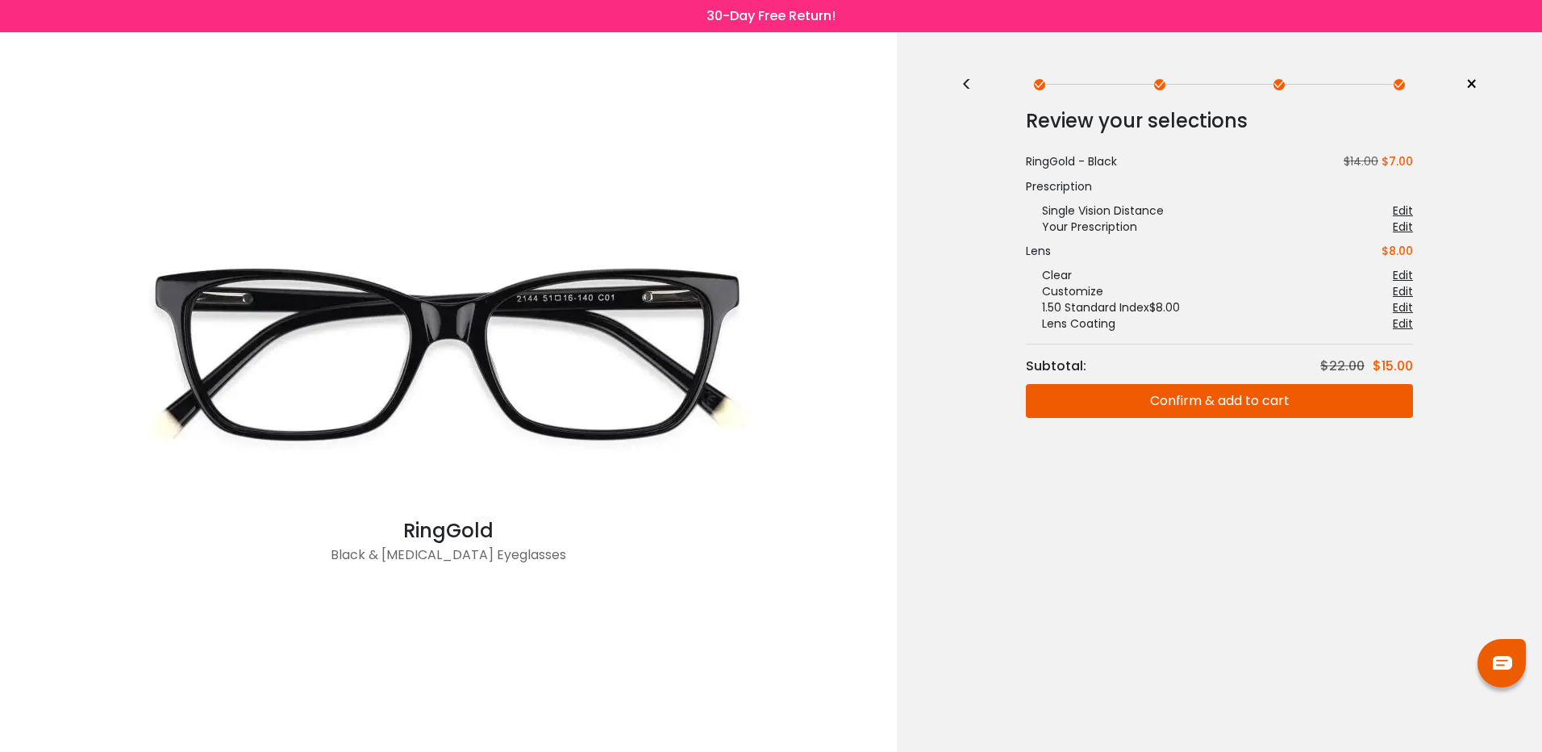
click at [1192, 398] on button "Confirm & add to cart" at bounding box center [1219, 401] width 387 height 34
